Goal: Information Seeking & Learning: Learn about a topic

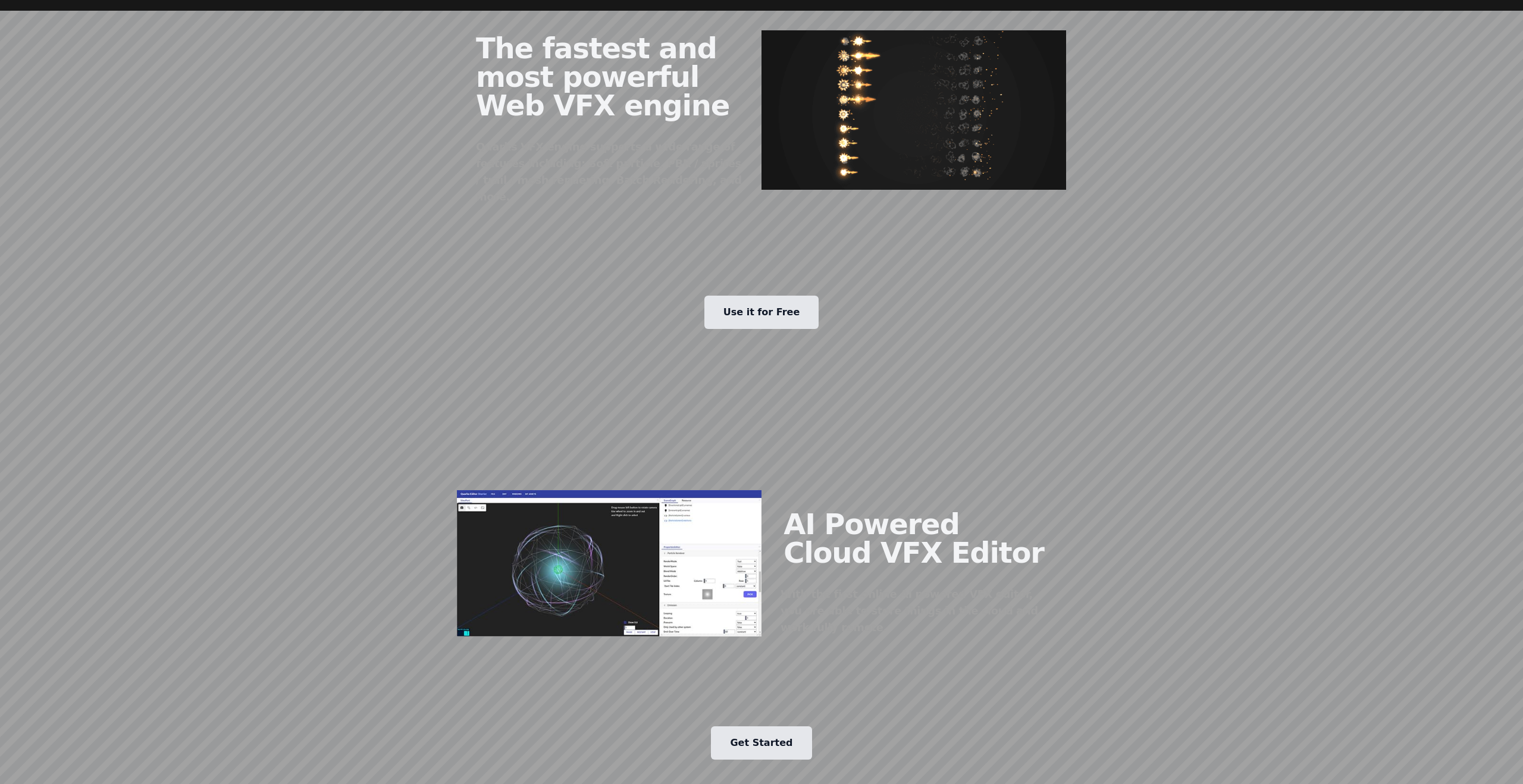
scroll to position [917, 0]
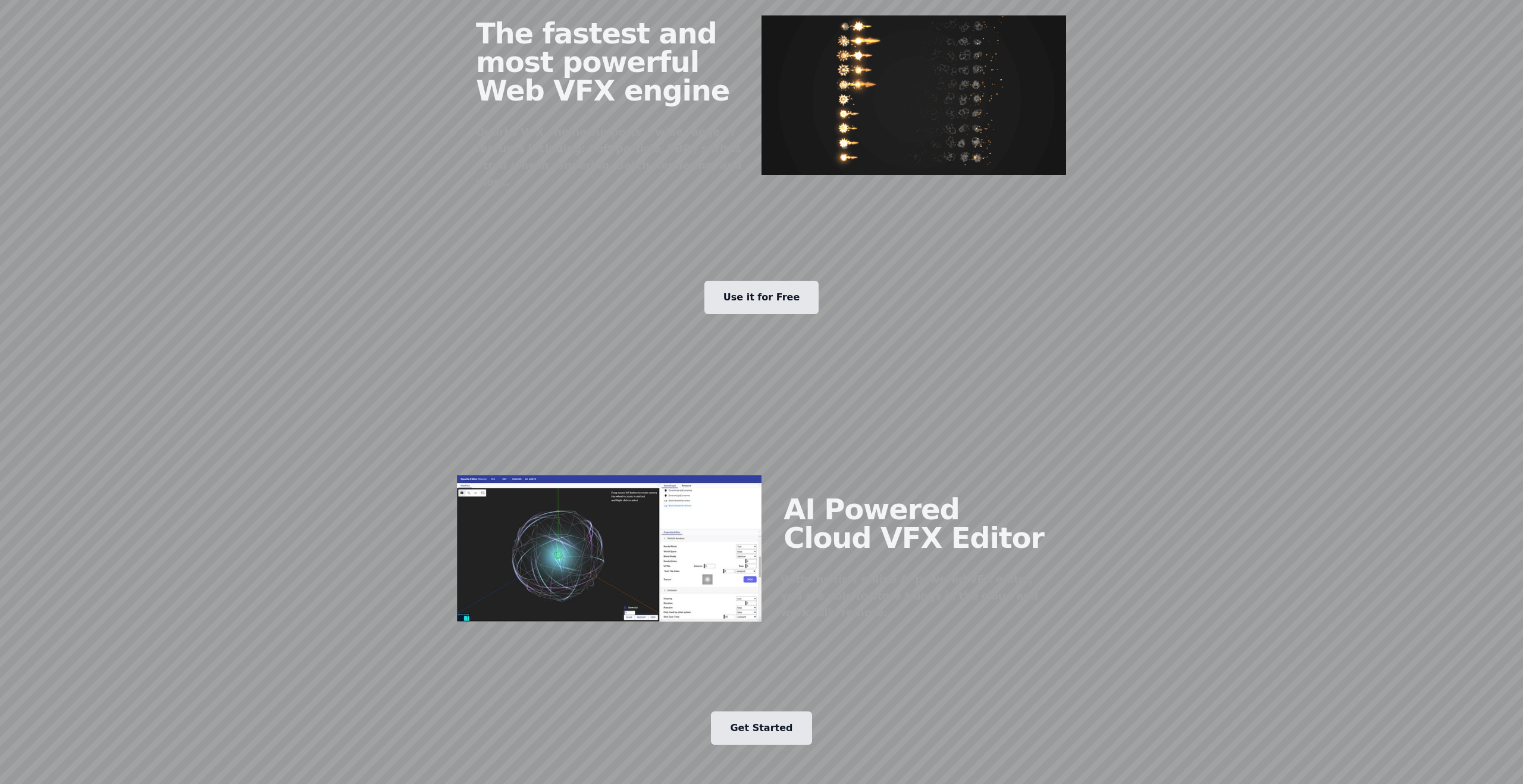
click at [766, 281] on link "Use it for Free" at bounding box center [761, 297] width 115 height 33
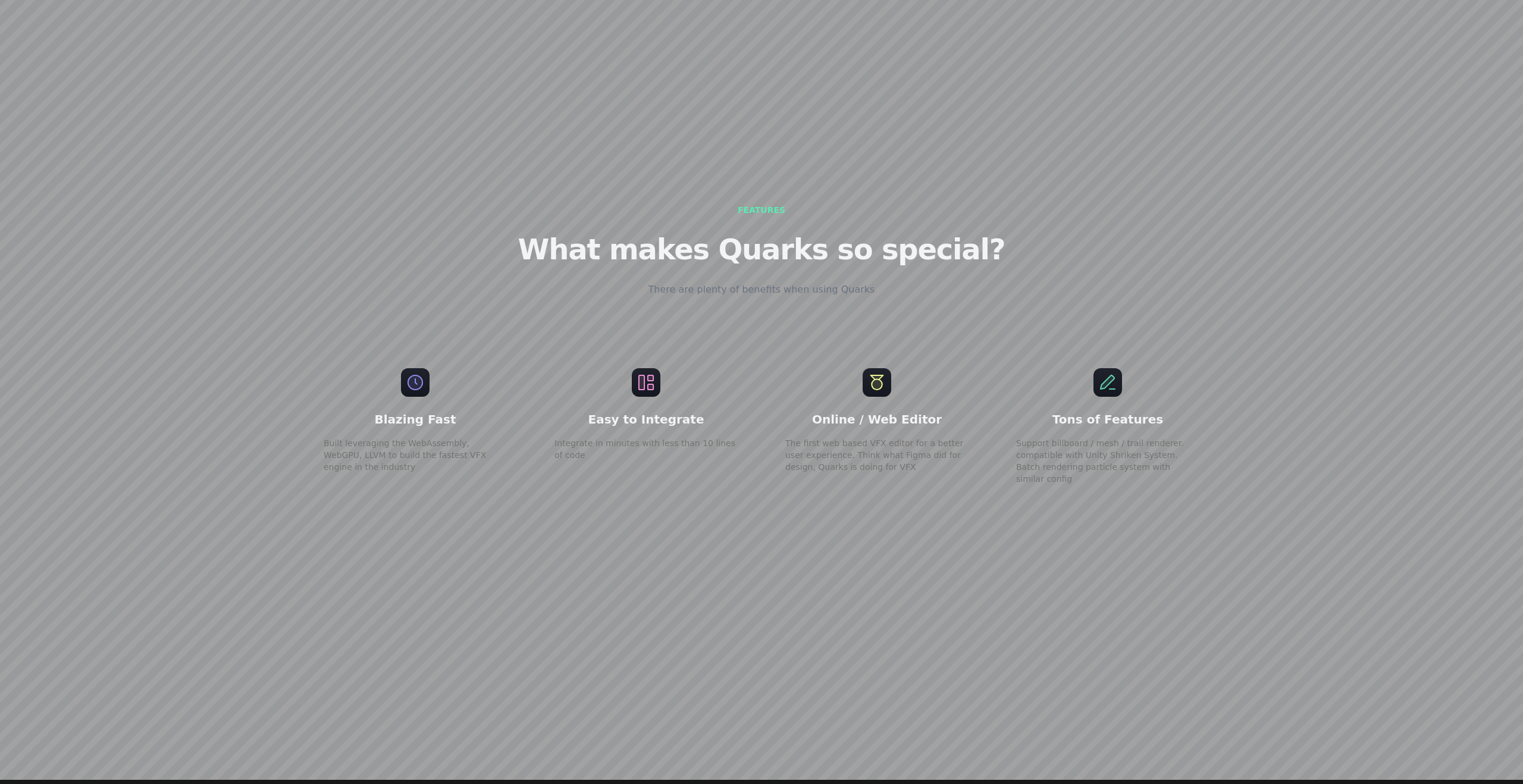
scroll to position [2426, 0]
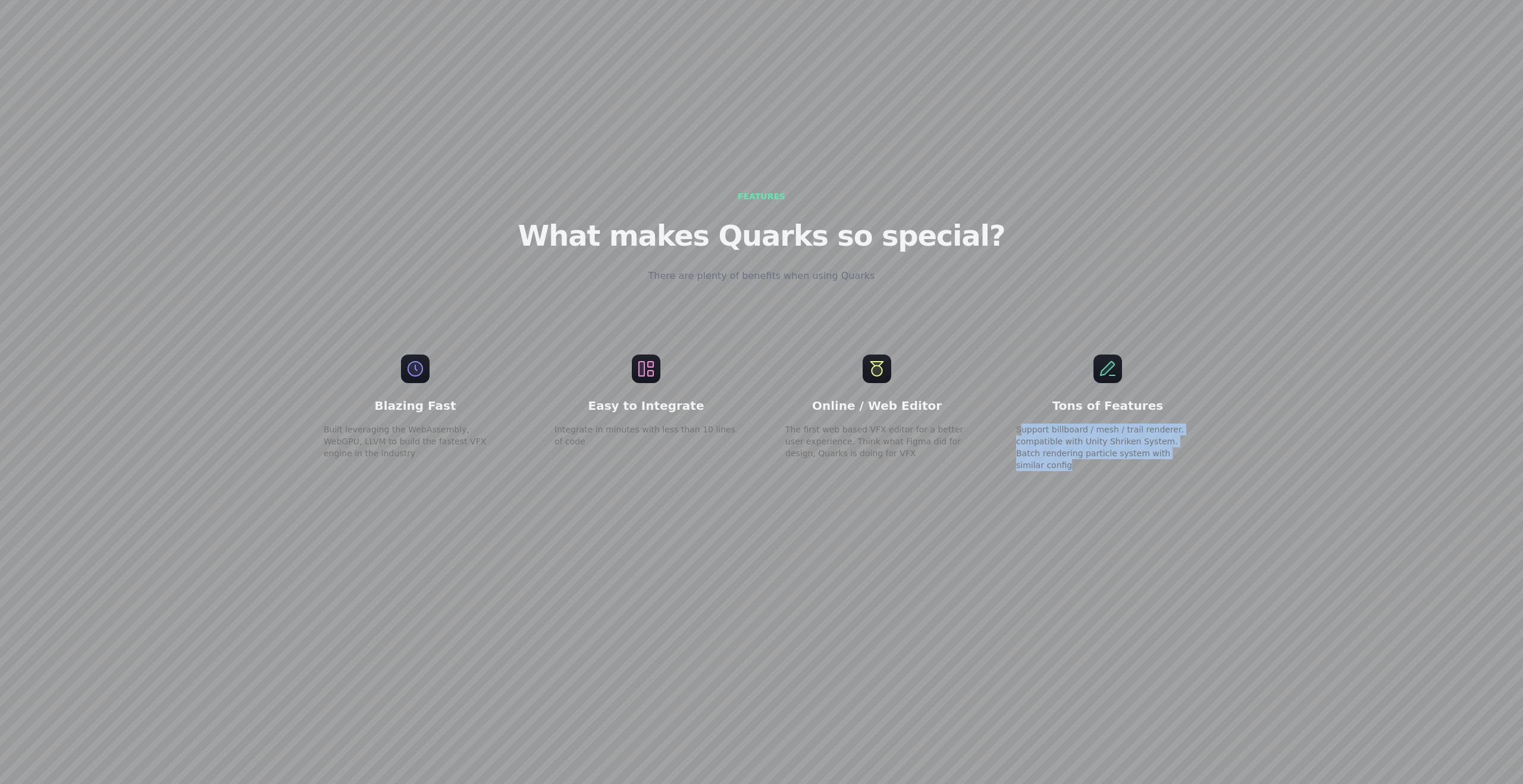
drag, startPoint x: 1023, startPoint y: 396, endPoint x: 1190, endPoint y: 415, distance: 168.1
click at [1194, 423] on p "Support billboard / mesh / trail renderer. compatible with Unity Shriken System…" at bounding box center [1108, 447] width 183 height 48
click at [1190, 423] on p "Support billboard / mesh / trail renderer. compatible with Unity Shriken System…" at bounding box center [1108, 447] width 183 height 48
drag, startPoint x: 1206, startPoint y: 416, endPoint x: 1010, endPoint y: 390, distance: 197.7
click at [1010, 390] on div "Tons of Features Support billboard / mesh / trail renderer. compatible with Uni…" at bounding box center [1107, 413] width 221 height 154
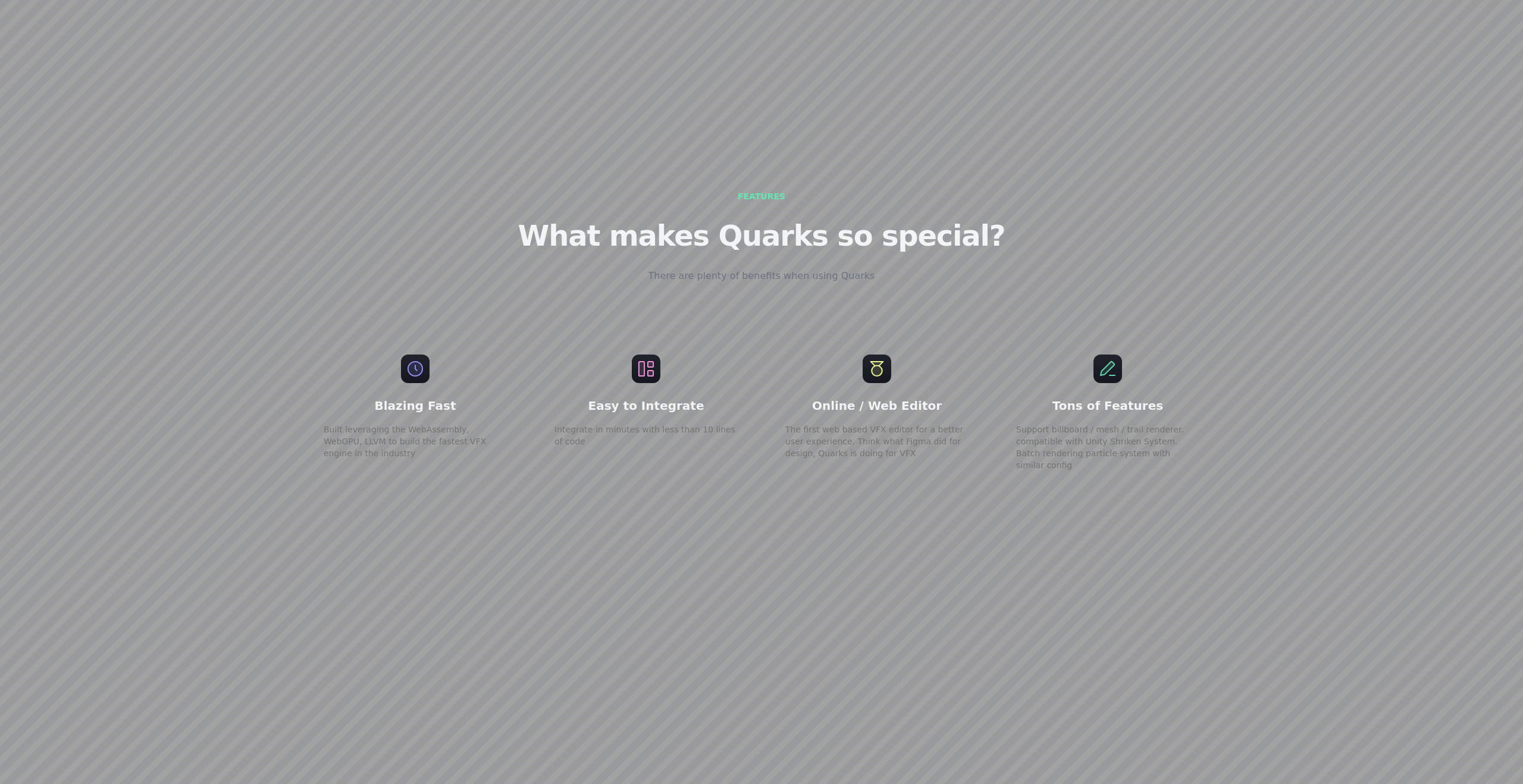
click at [1011, 390] on div "Tons of Features Support billboard / mesh / trail renderer. compatible with Uni…" at bounding box center [1107, 413] width 221 height 154
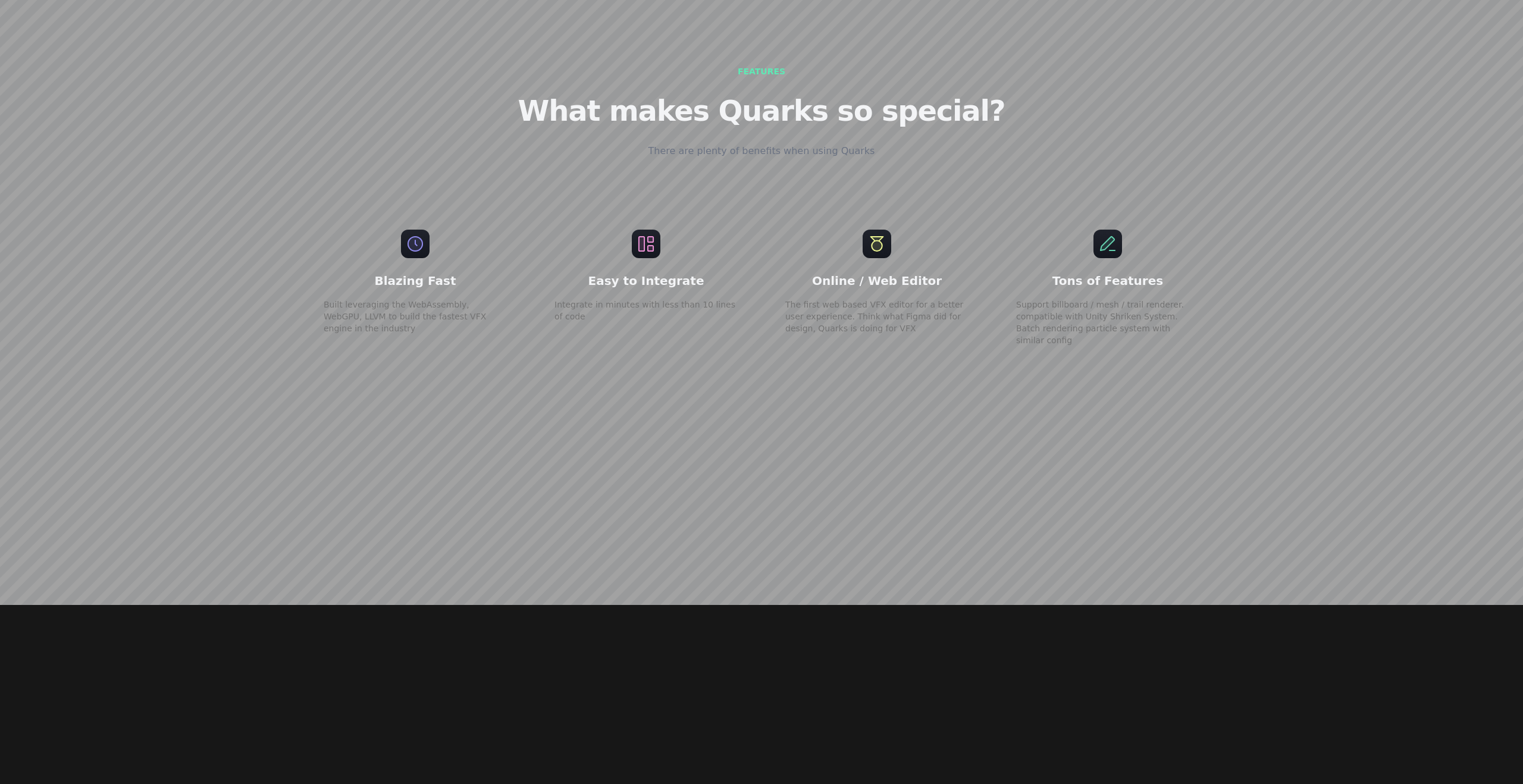
scroll to position [2300, 0]
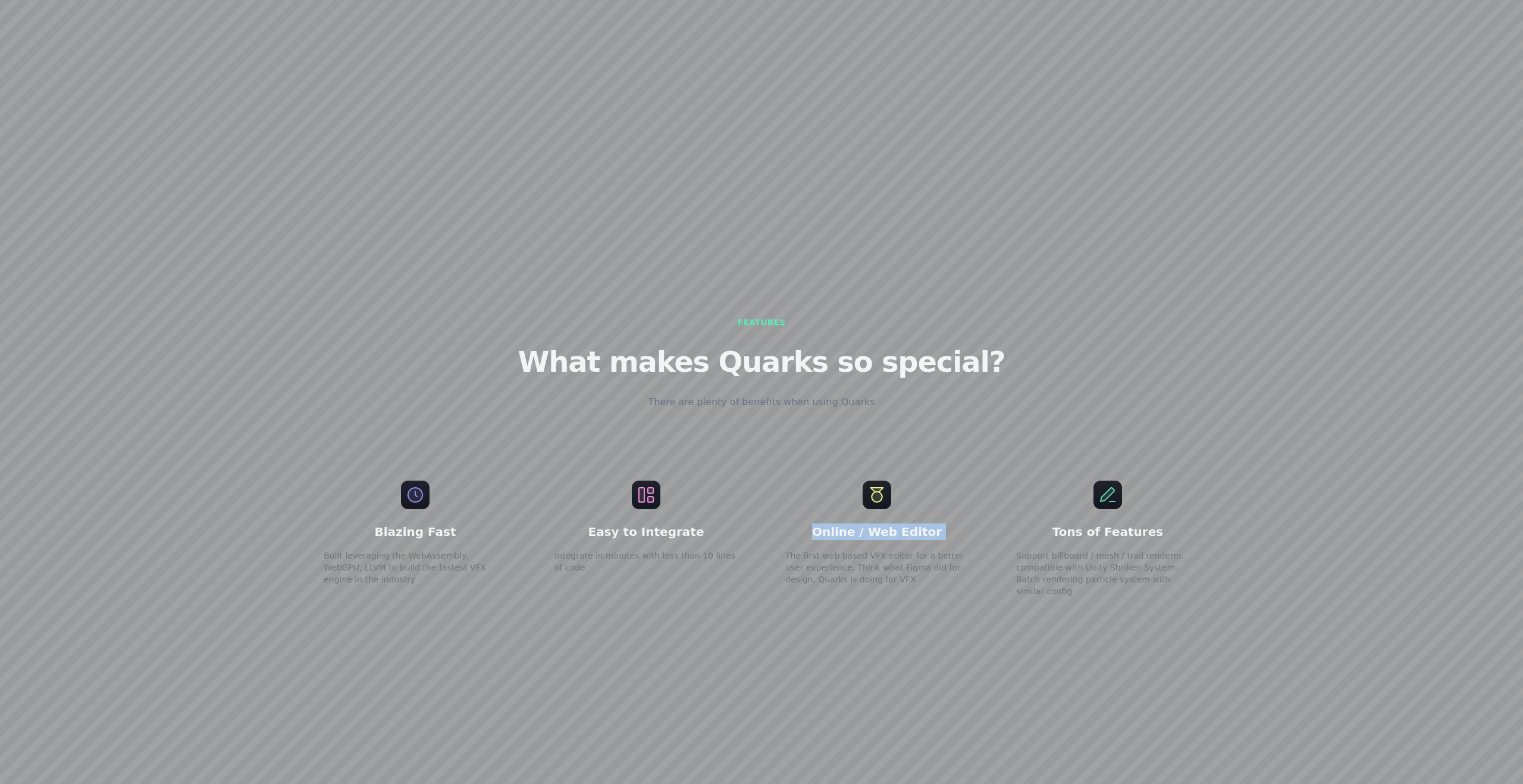
drag, startPoint x: 827, startPoint y: 502, endPoint x: 984, endPoint y: 502, distance: 157.0
click at [984, 502] on div "Online / Web Editor The first web based VFX editor for a better user experience…" at bounding box center [877, 539] width 221 height 154
click at [988, 502] on div "Blazing Fast Built leveraging the WebAssembly, WebGPU, LLVM to build the fastes…" at bounding box center [761, 539] width 914 height 154
drag, startPoint x: 1017, startPoint y: 523, endPoint x: 1196, endPoint y: 549, distance: 180.9
click at [1196, 549] on p "Support billboard / mesh / trail renderer. compatible with Unity Shriken System…" at bounding box center [1108, 573] width 183 height 48
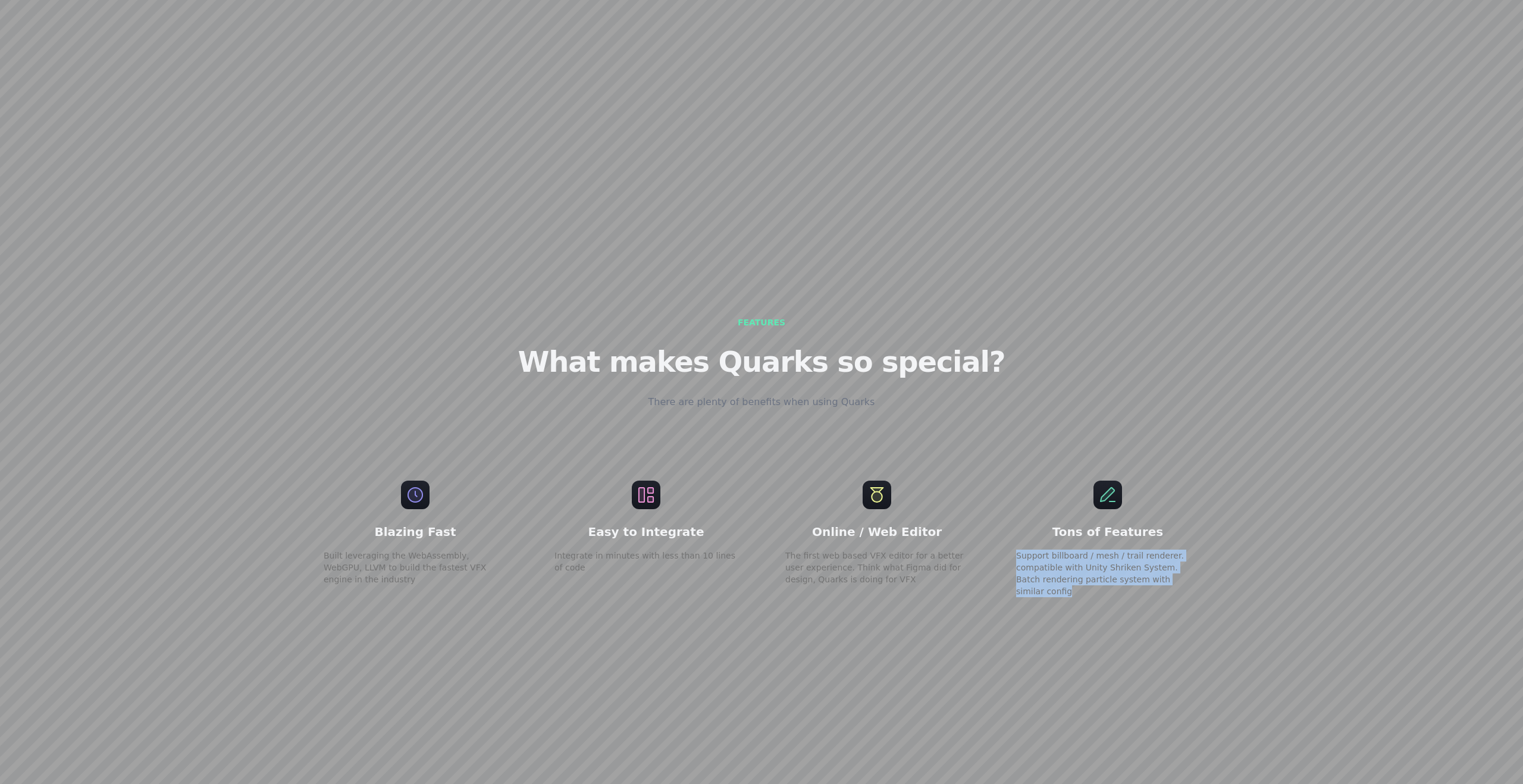
click at [1150, 550] on p "Support billboard / mesh / trail renderer. compatible with Unity Shriken System…" at bounding box center [1108, 573] width 183 height 48
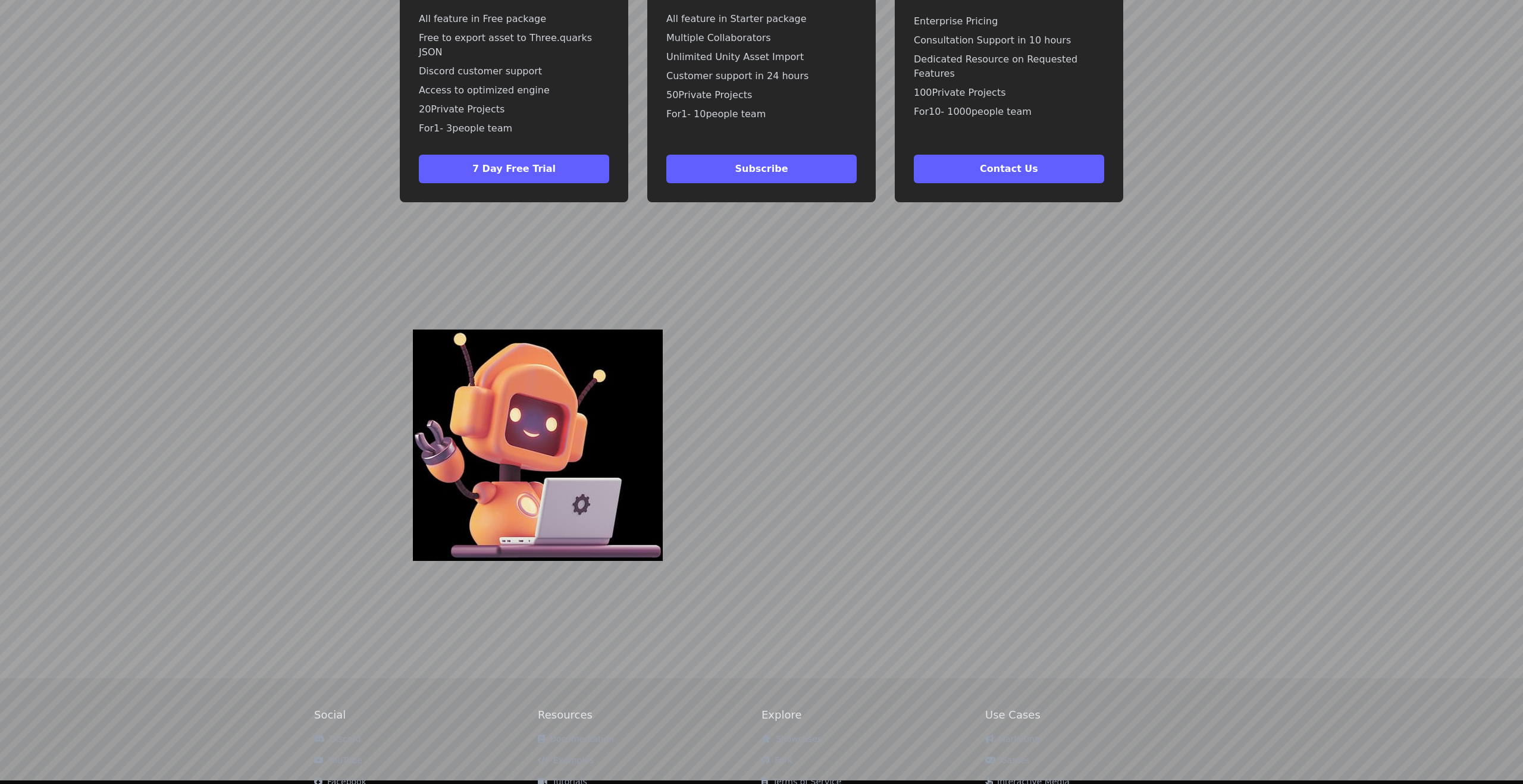
scroll to position [3633, 0]
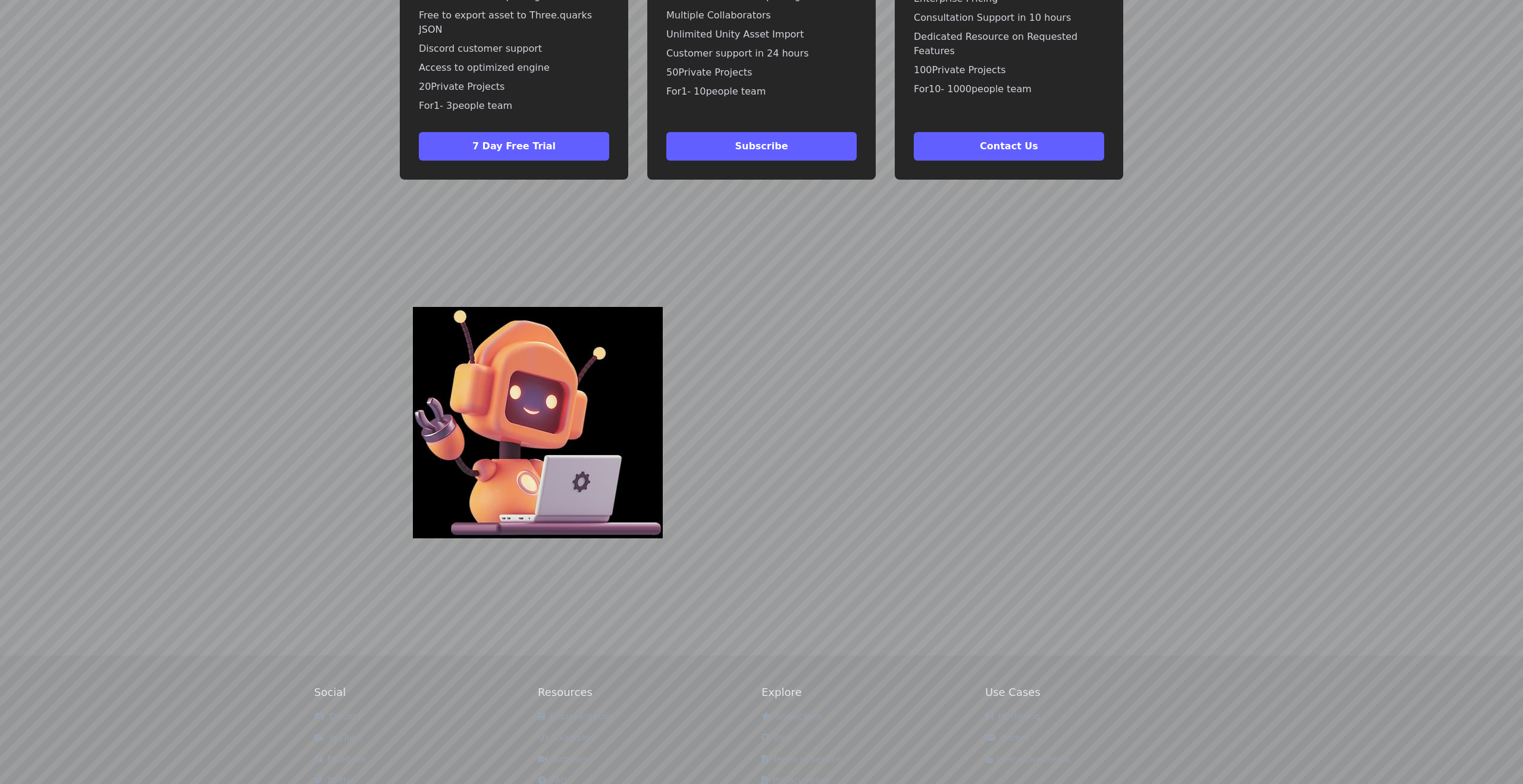
drag, startPoint x: 784, startPoint y: 692, endPoint x: 773, endPoint y: 695, distance: 11.4
click at [773, 731] on li "Fork" at bounding box center [873, 737] width 224 height 12
click at [784, 733] on link "Fork" at bounding box center [776, 737] width 31 height 9
click at [764, 733] on icon at bounding box center [765, 738] width 9 height 9
click at [767, 733] on icon at bounding box center [765, 738] width 9 height 9
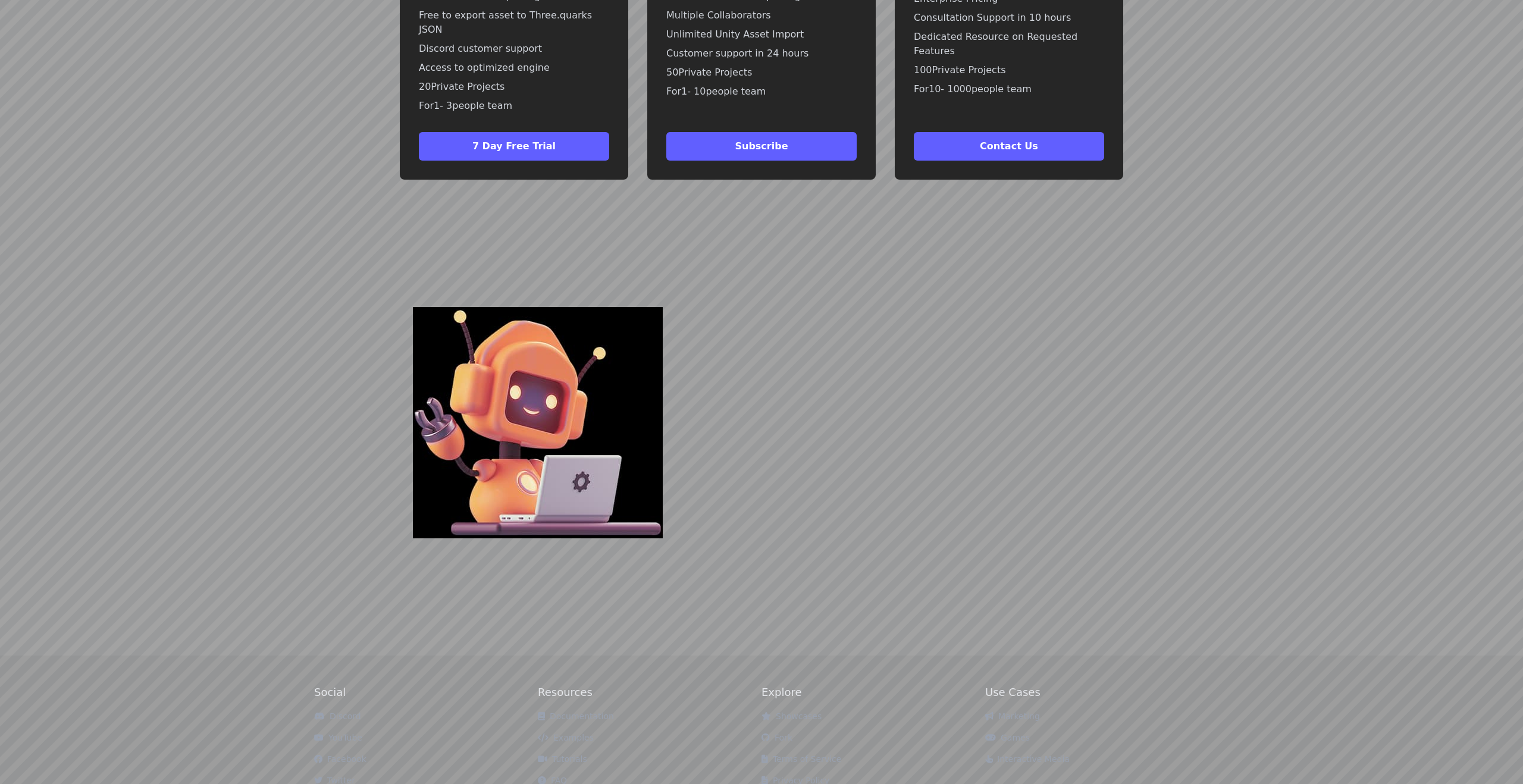
click at [789, 733] on link "Fork" at bounding box center [776, 737] width 31 height 9
click at [799, 754] on link "Terms of Service" at bounding box center [801, 758] width 79 height 9
click at [811, 731] on li "Fork" at bounding box center [873, 737] width 224 height 12
